Goal: Navigation & Orientation: Find specific page/section

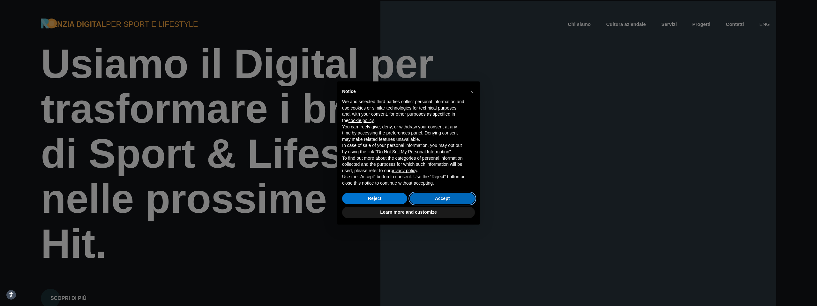
click at [452, 198] on button "Accept" at bounding box center [442, 198] width 65 height 11
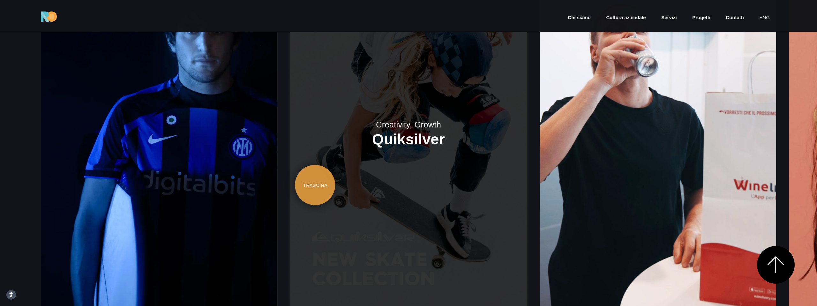
scroll to position [1193, 0]
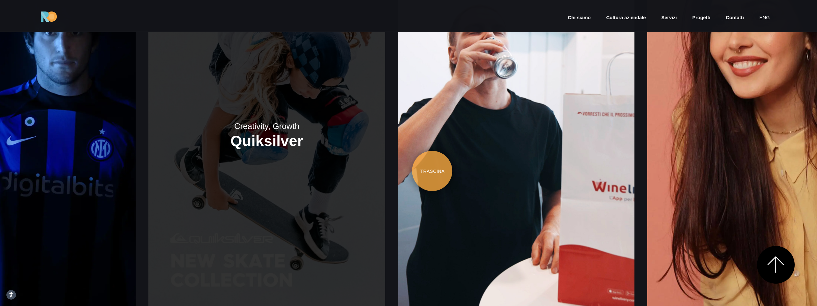
click at [285, 178] on link at bounding box center [266, 134] width 236 height 355
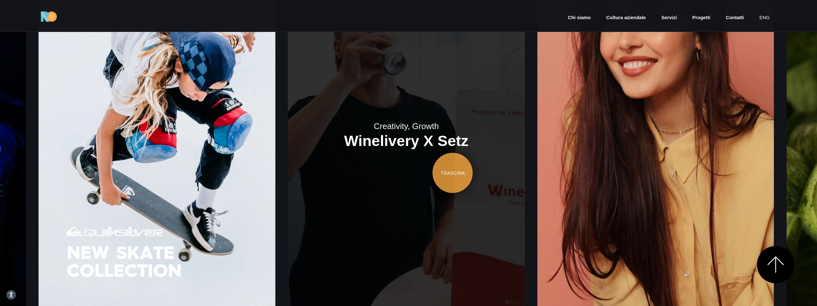
click at [292, 173] on link at bounding box center [406, 134] width 236 height 355
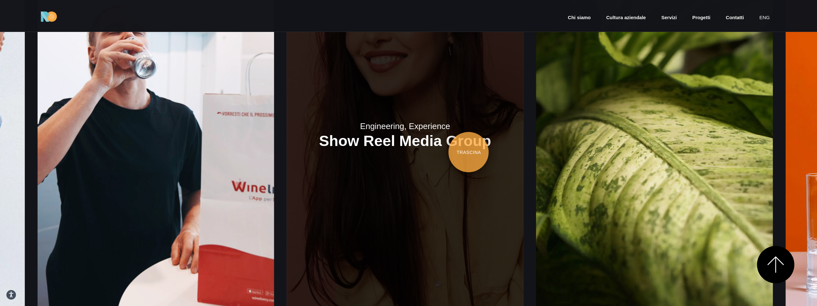
click at [441, 154] on link at bounding box center [405, 134] width 236 height 355
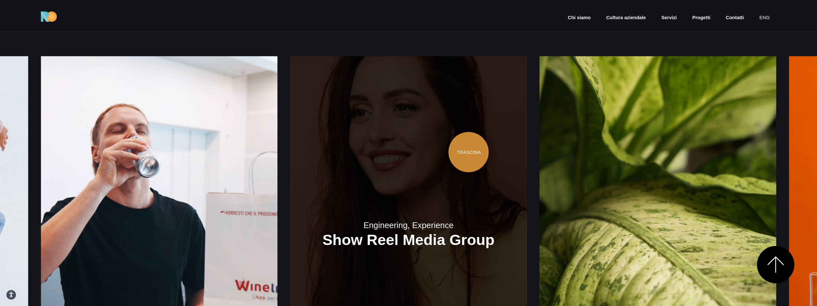
scroll to position [1093, 0]
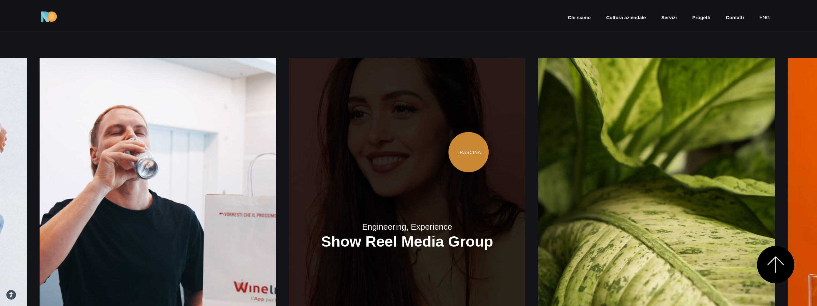
click at [472, 130] on link at bounding box center [407, 235] width 236 height 355
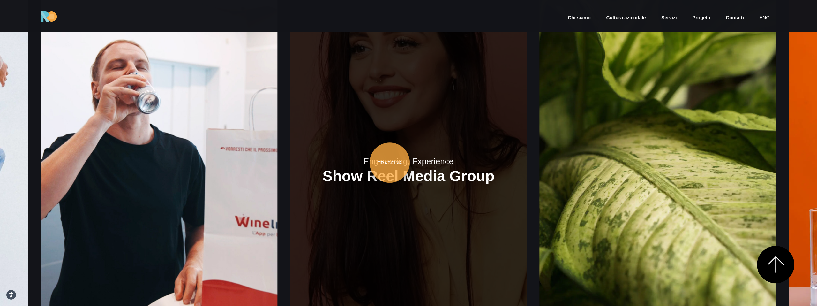
scroll to position [1160, 0]
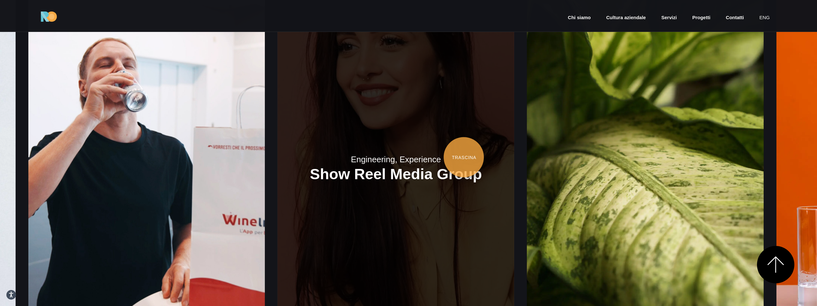
click at [279, 158] on link at bounding box center [396, 167] width 236 height 355
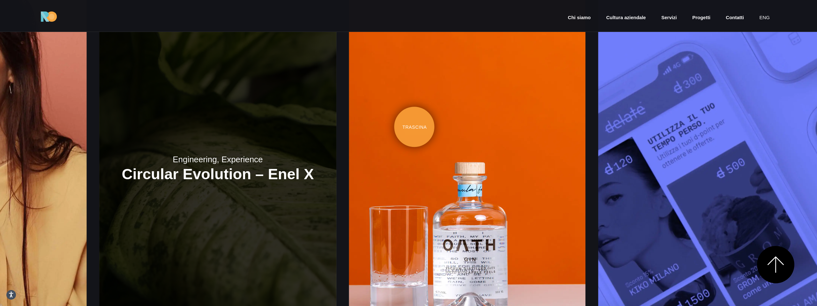
click at [222, 127] on link at bounding box center [218, 167] width 236 height 355
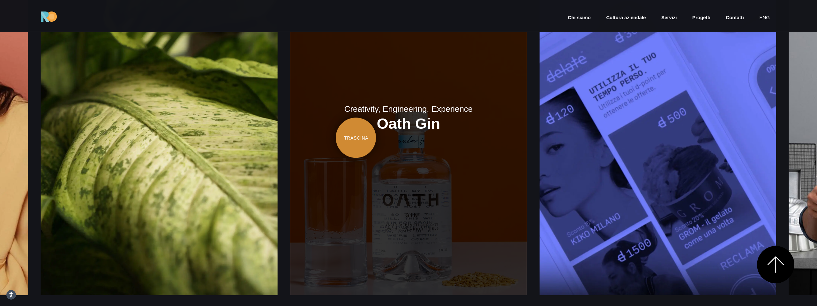
scroll to position [1209, 0]
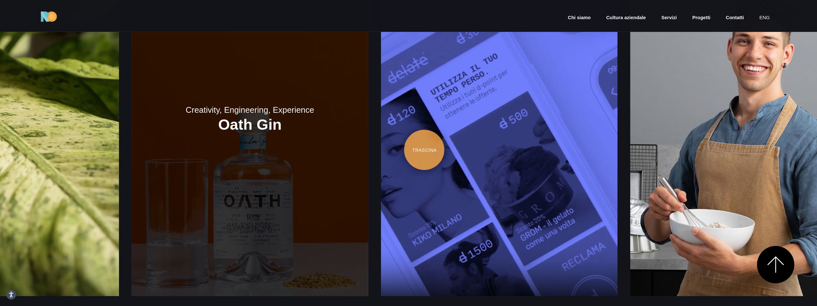
click at [265, 150] on link at bounding box center [249, 118] width 236 height 355
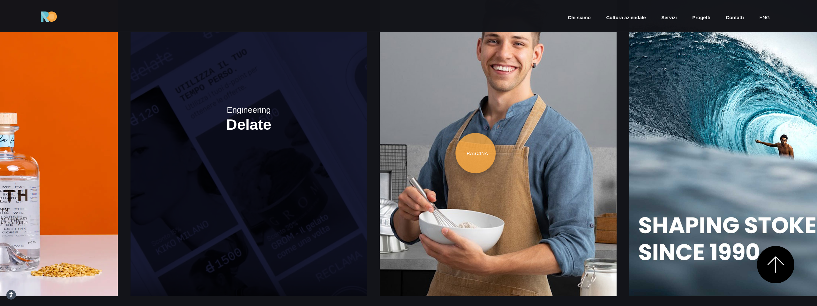
click at [283, 155] on link at bounding box center [249, 118] width 236 height 355
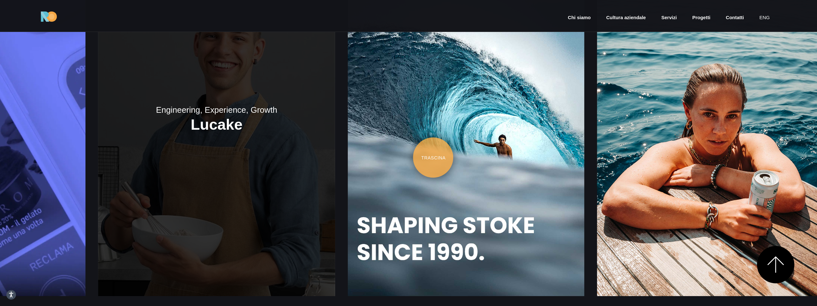
click at [199, 162] on link at bounding box center [216, 118] width 236 height 355
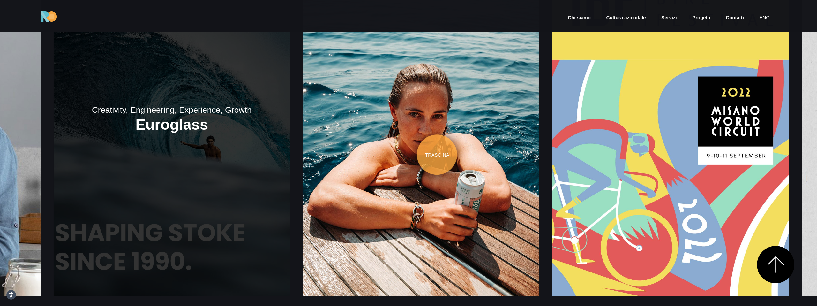
click at [194, 155] on link at bounding box center [172, 118] width 236 height 355
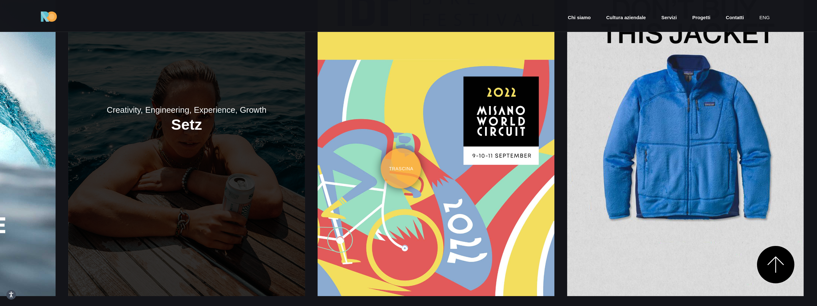
click at [179, 164] on link at bounding box center [186, 118] width 236 height 355
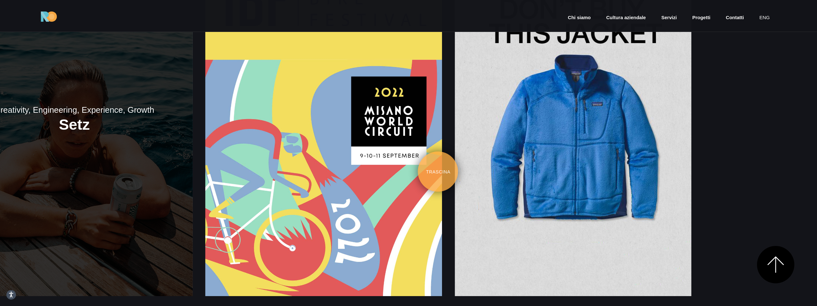
click at [192, 177] on div "Creativity, Growth Inter x [PERSON_NAME] Creativity, Growth Quiksilver" at bounding box center [408, 117] width 735 height 428
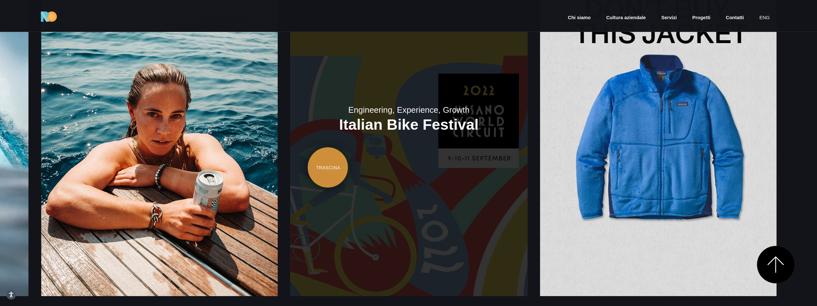
click at [527, 156] on link at bounding box center [408, 118] width 236 height 355
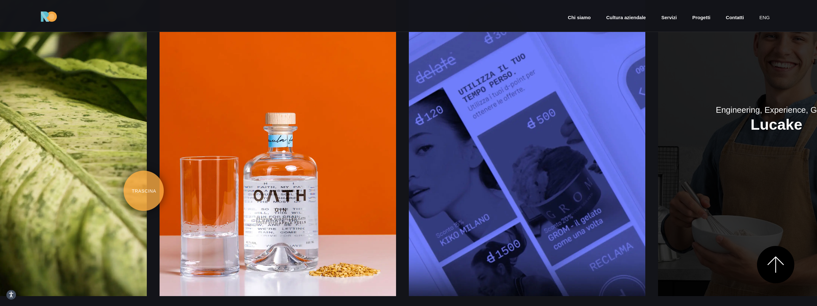
click at [787, 180] on link at bounding box center [776, 118] width 236 height 355
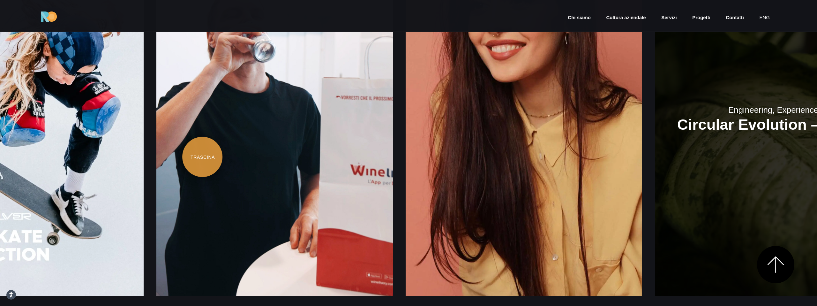
click at [817, 154] on link at bounding box center [773, 118] width 236 height 355
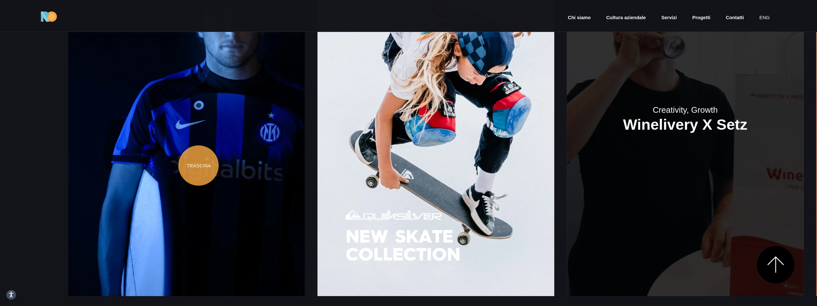
click at [803, 169] on link at bounding box center [685, 118] width 236 height 355
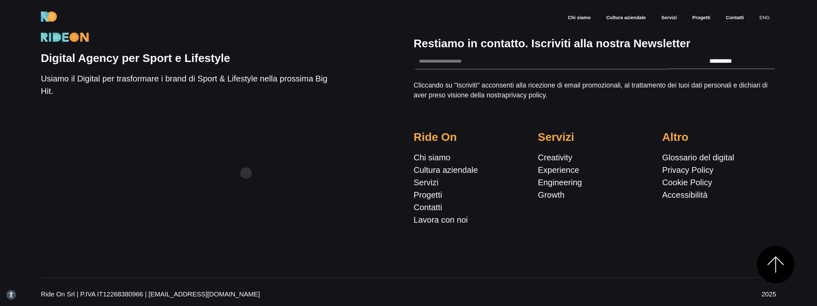
scroll to position [2852, 0]
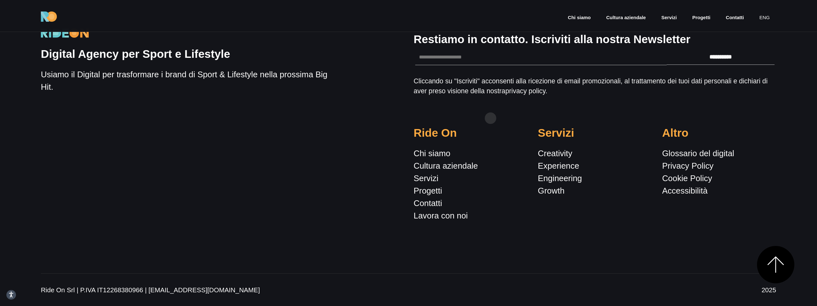
drag, startPoint x: 490, startPoint y: 118, endPoint x: 309, endPoint y: 154, distance: 184.9
click at [473, 118] on div "**********" at bounding box center [594, 123] width 373 height 219
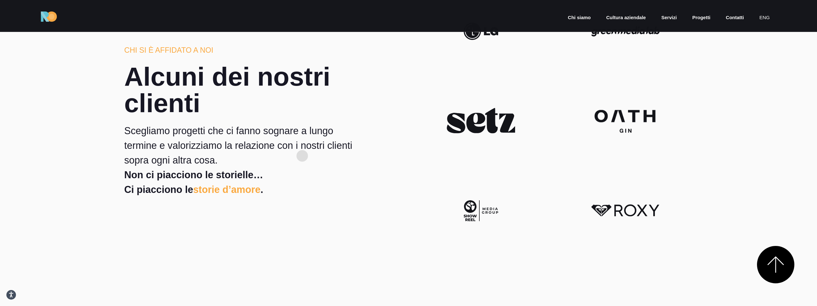
scroll to position [1854, 0]
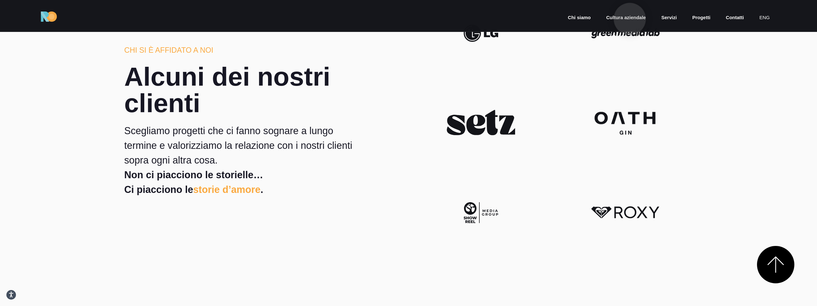
click at [630, 19] on link "Cultura aziendale" at bounding box center [626, 17] width 41 height 7
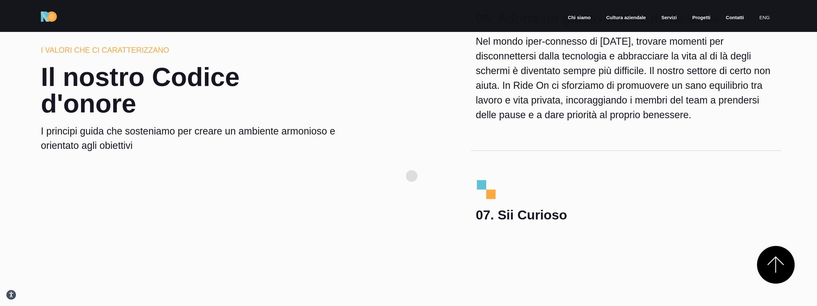
scroll to position [2816, 0]
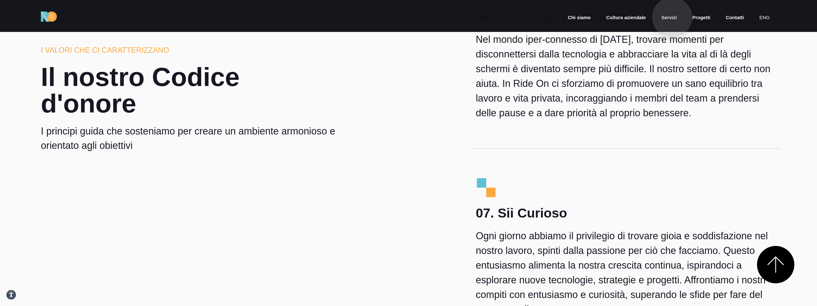
click at [672, 18] on link "Servizi" at bounding box center [669, 17] width 17 height 7
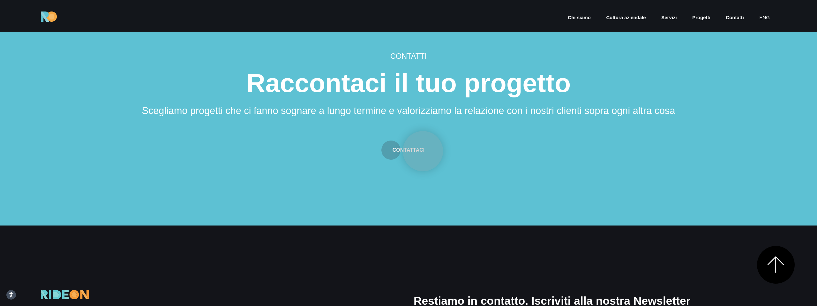
scroll to position [2570, 0]
